Goal: Information Seeking & Learning: Learn about a topic

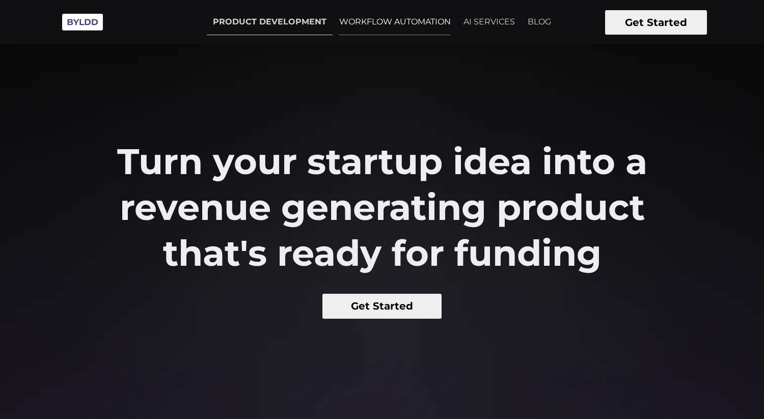
click at [387, 25] on link "WORKFLOW AUTOMATION" at bounding box center [395, 21] width 124 height 25
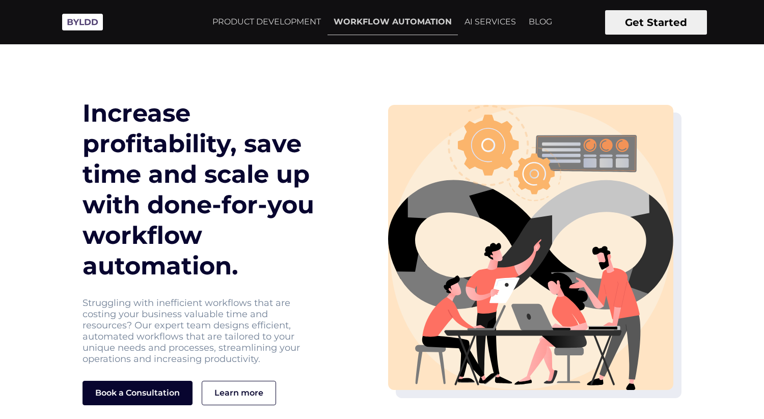
click at [208, 222] on h1 "Increase profitability, save time and scale up with done-for-you workflow autom…" at bounding box center [211, 189] width 259 height 183
click at [514, 20] on link "AI SERVICES" at bounding box center [490, 21] width 64 height 25
